Goal: Transaction & Acquisition: Obtain resource

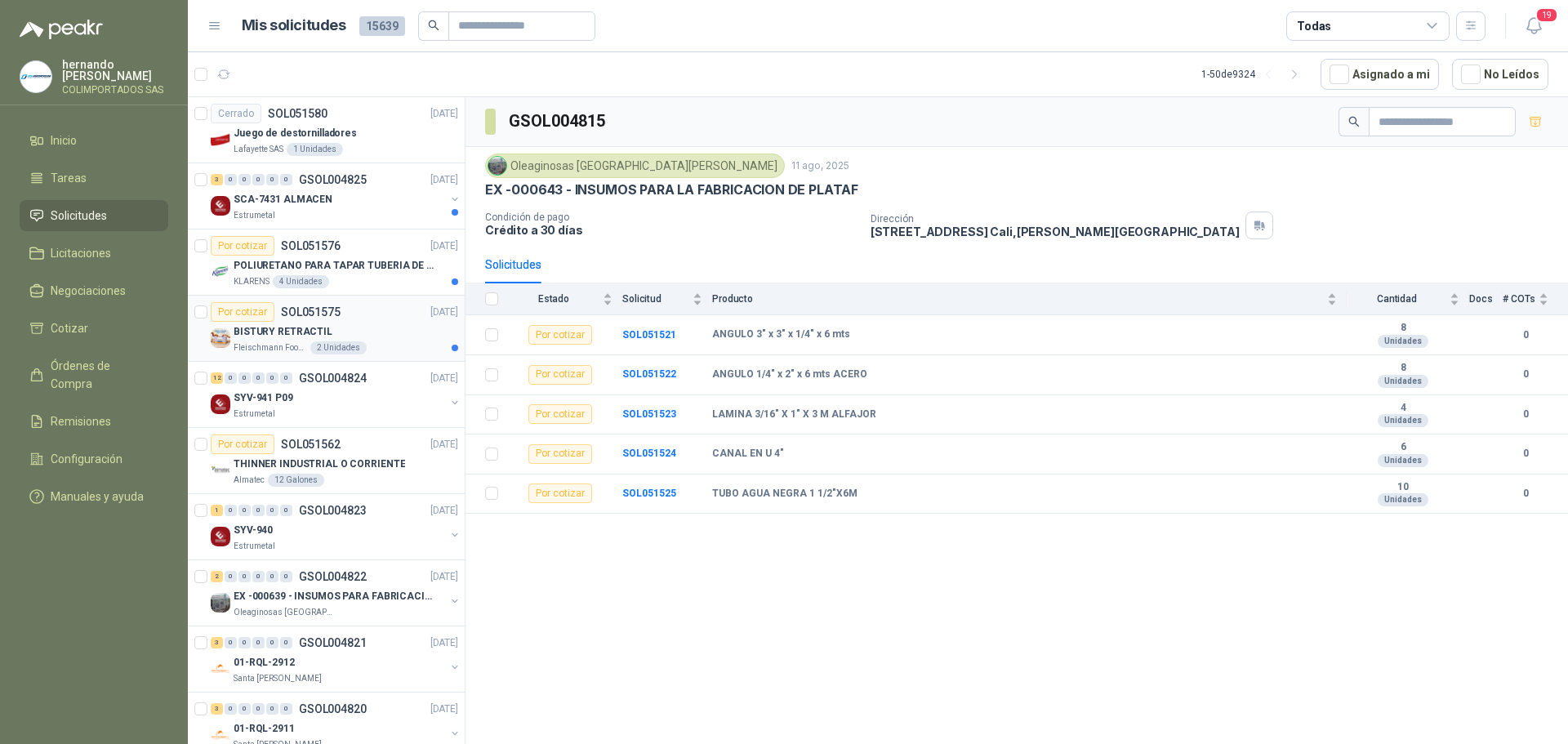
scroll to position [81, 2]
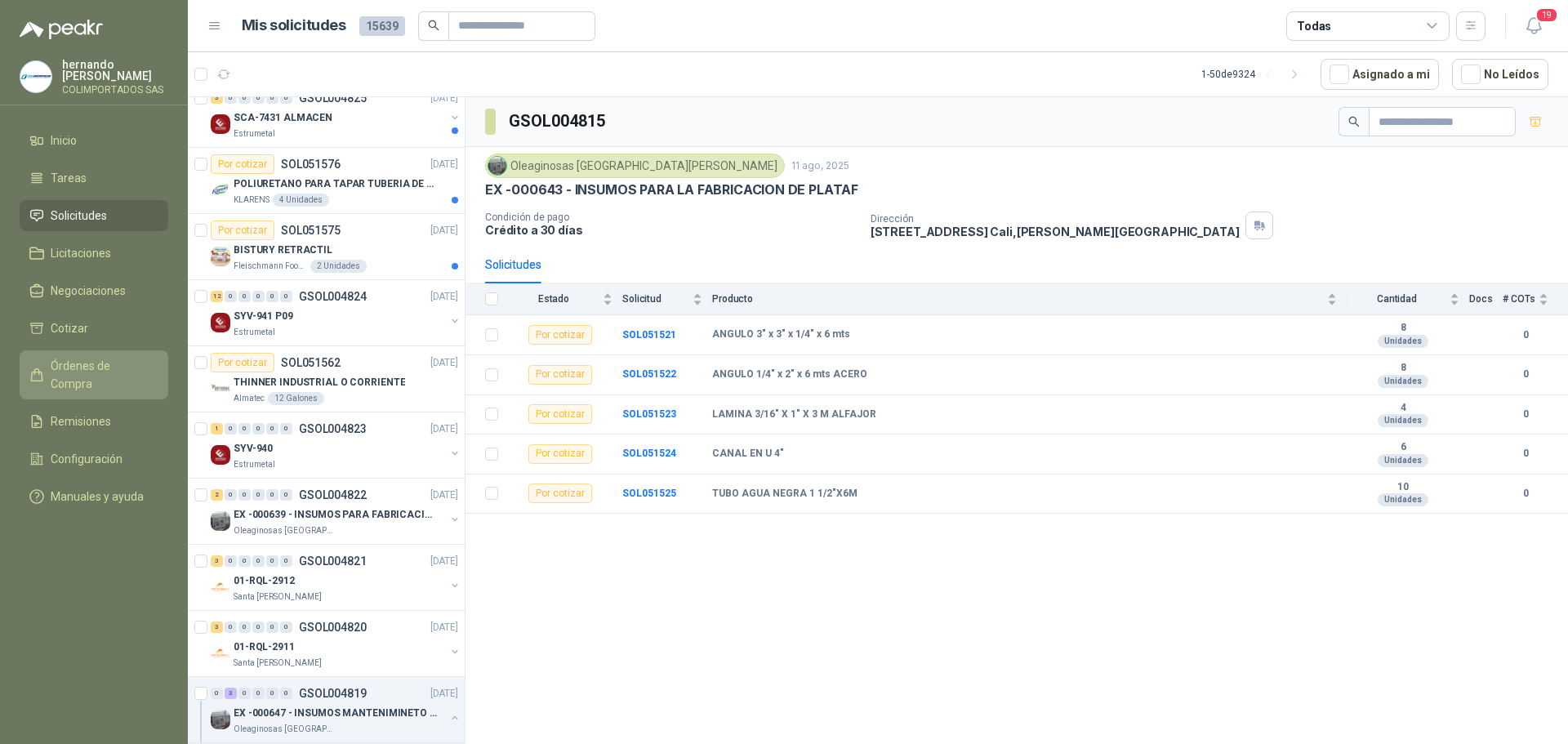
click at [123, 370] on span "Órdenes de Compra" at bounding box center [101, 374] width 102 height 36
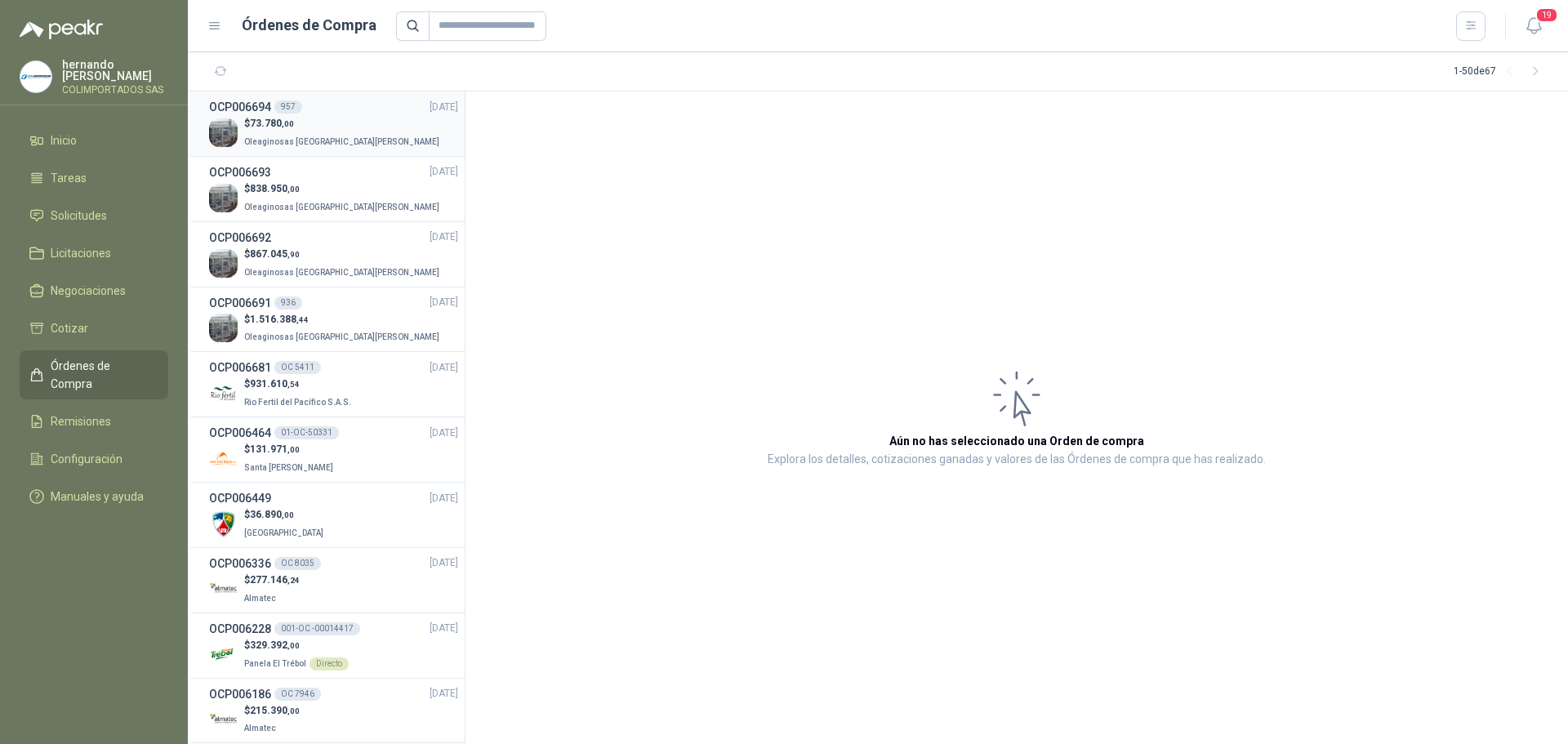
click at [344, 129] on p "$ 73.780 ,00" at bounding box center [343, 123] width 199 height 16
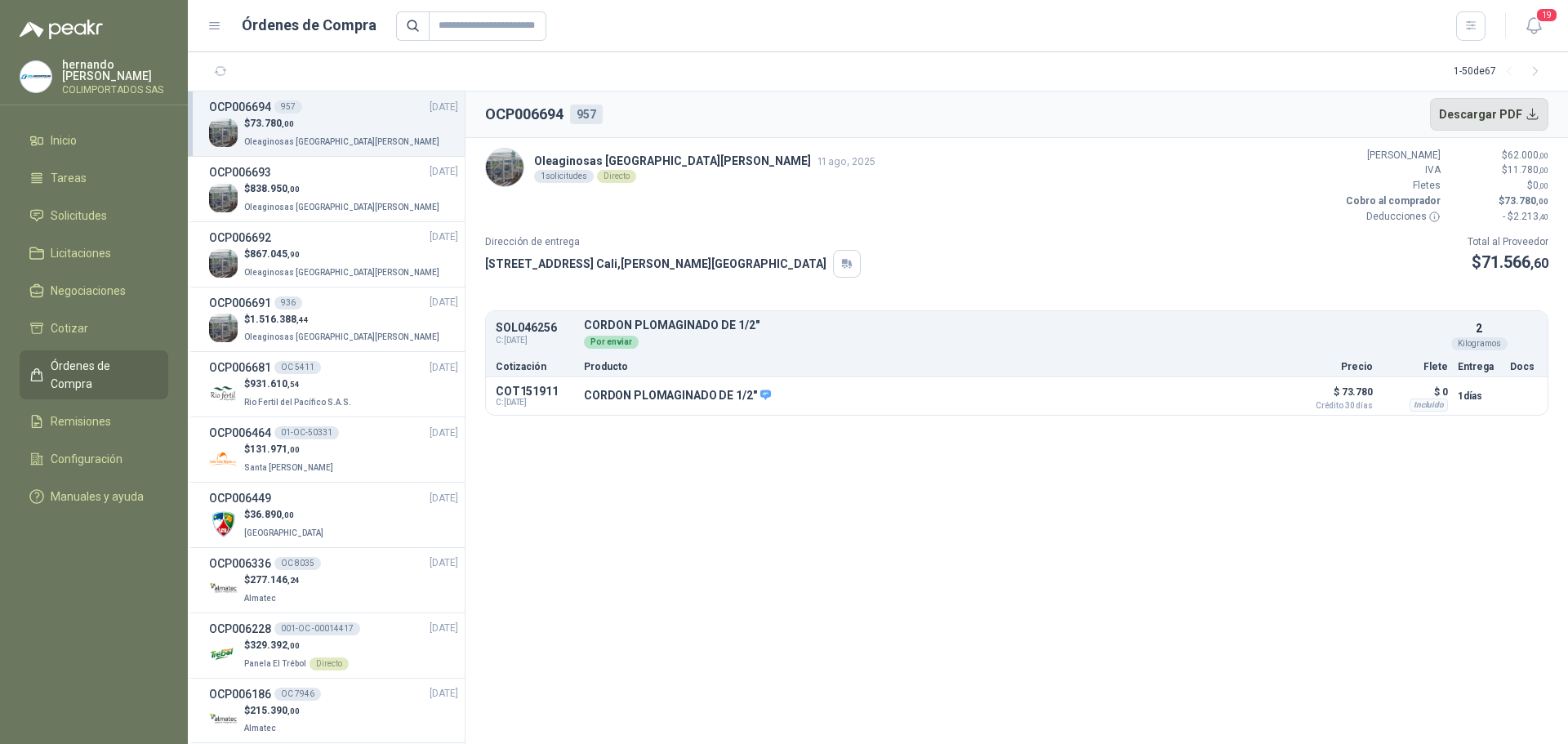
click at [1511, 111] on button "Descargar PDF" at bounding box center [1489, 114] width 119 height 32
click at [323, 187] on p "$ 838.950 ,00" at bounding box center [343, 189] width 199 height 16
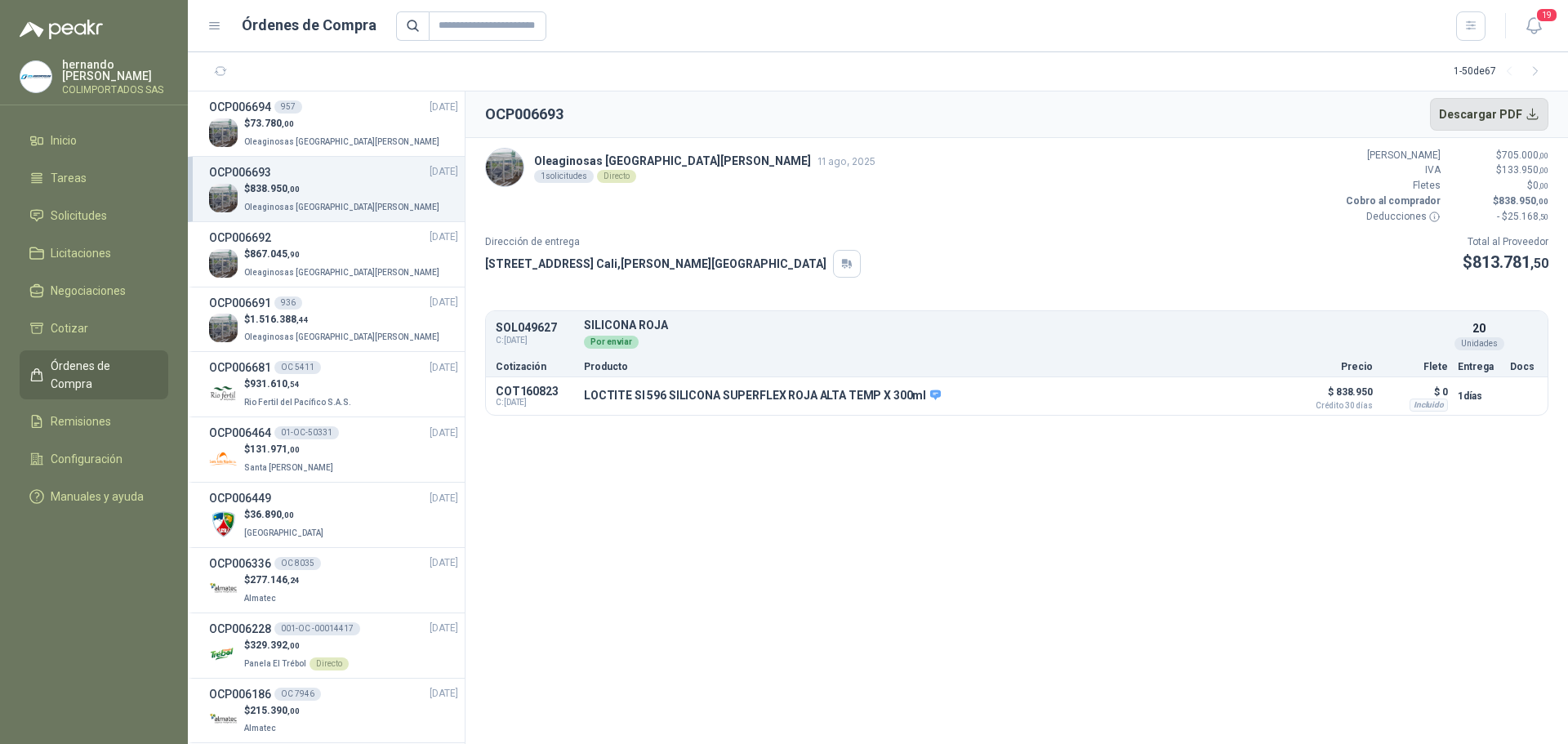
click at [1525, 107] on button "Descargar PDF" at bounding box center [1489, 114] width 119 height 32
click at [314, 243] on div "OCP006692 [DATE]" at bounding box center [333, 238] width 249 height 18
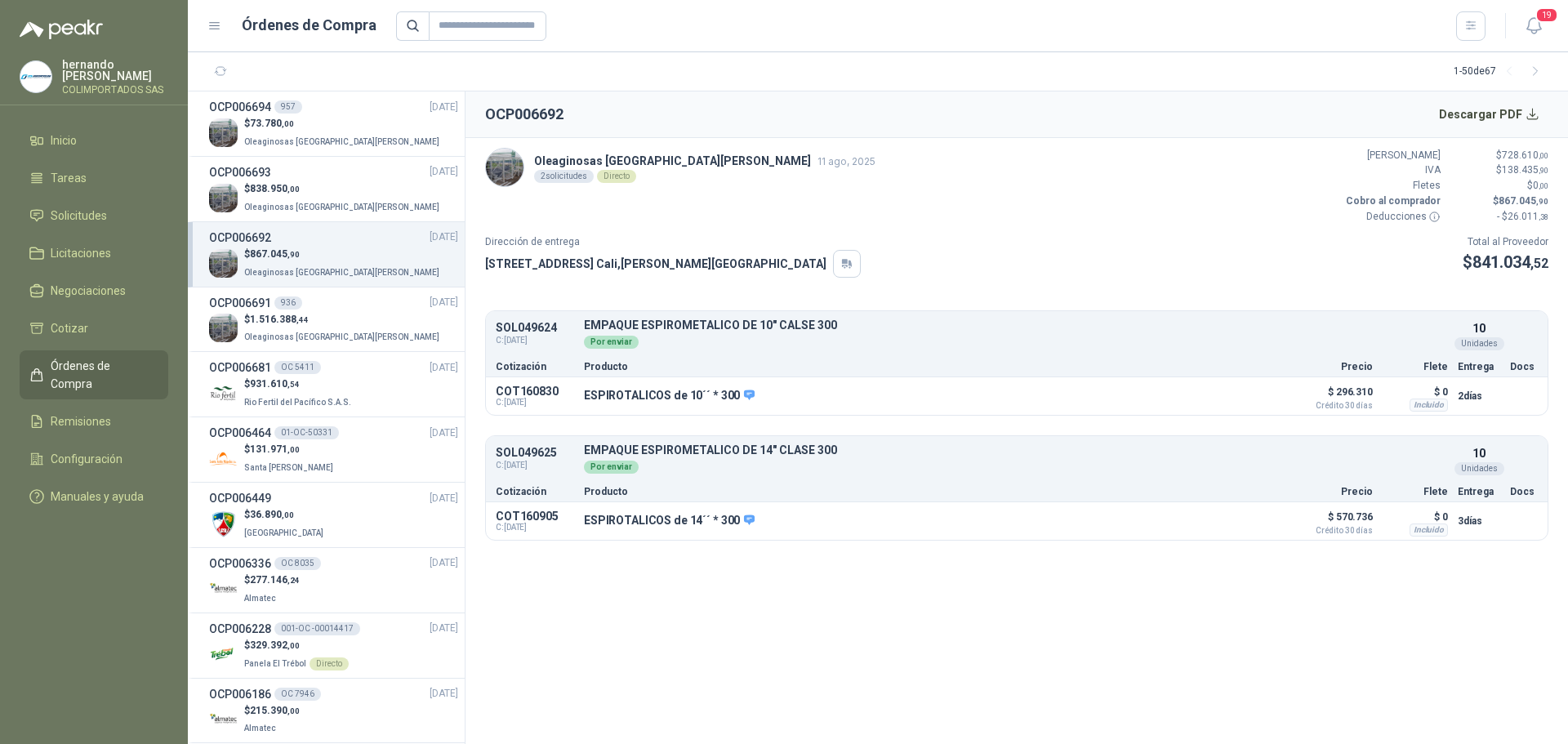
click at [1321, 274] on div "Dirección de entrega [STREET_ADDRESS][PERSON_NAME] Total al Proveedor $ 841.034…" at bounding box center [1016, 256] width 1063 height 43
click at [1502, 112] on button "Descargar PDF" at bounding box center [1489, 114] width 119 height 32
click at [306, 325] on p "$ 1.516.388 ,44" at bounding box center [343, 319] width 199 height 16
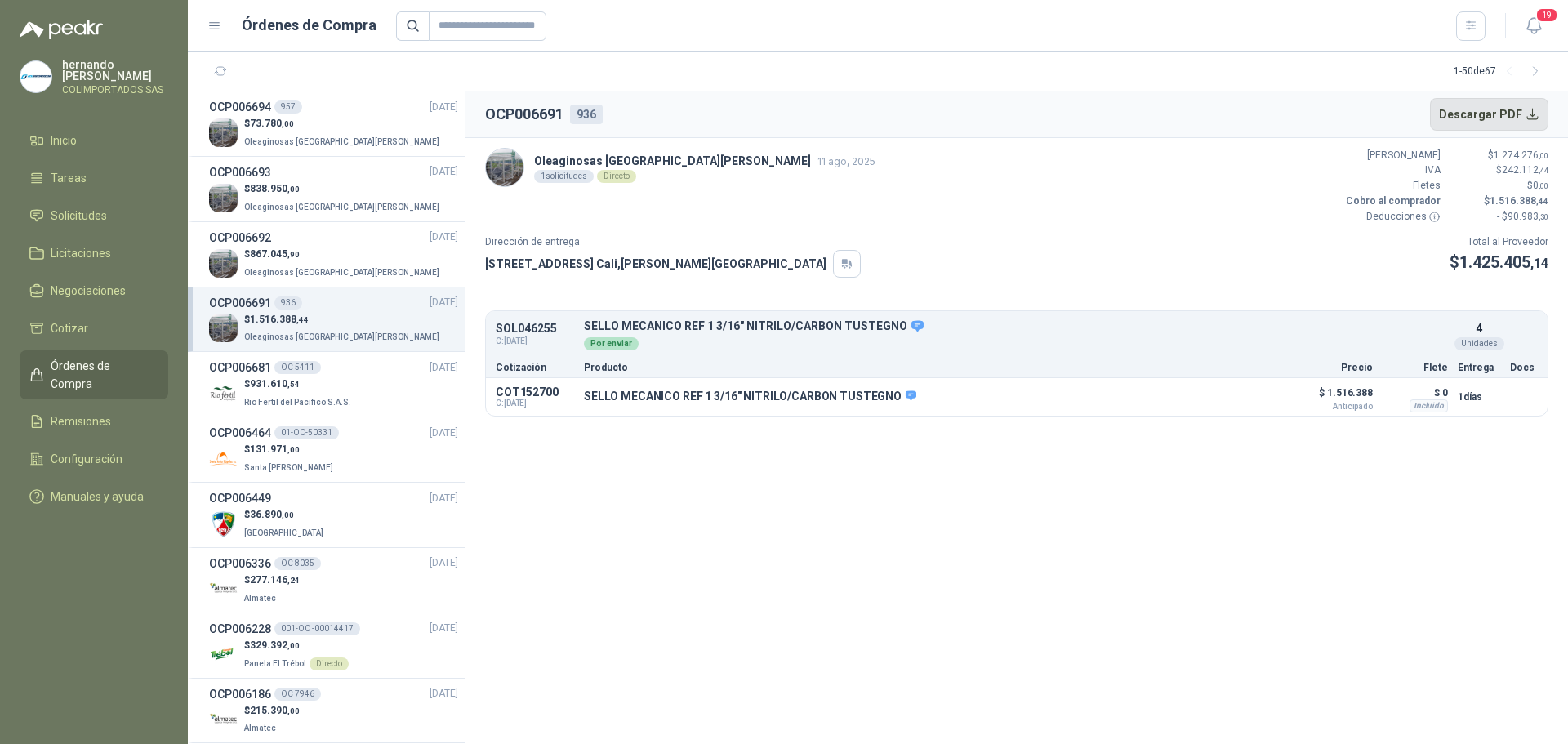
click at [1523, 111] on button "Descargar PDF" at bounding box center [1489, 114] width 119 height 32
click at [303, 180] on div "OCP006693 [DATE]" at bounding box center [333, 172] width 249 height 18
